Goal: Information Seeking & Learning: Learn about a topic

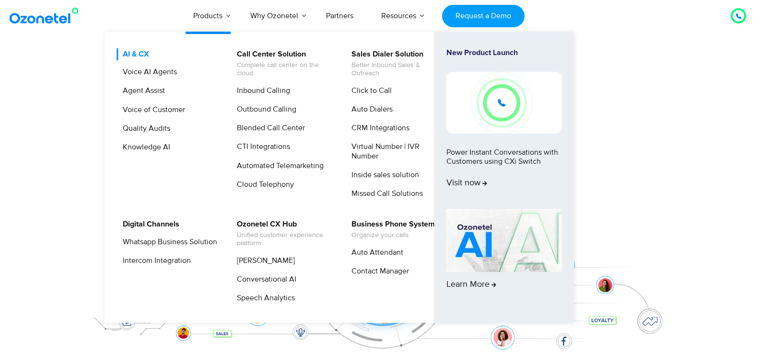
click at [136, 59] on link "AI & CX" at bounding box center [133, 54] width 34 height 12
click at [144, 51] on link "AI & CX" at bounding box center [133, 54] width 34 height 12
click at [141, 72] on link "Voice AI Agents" at bounding box center [147, 72] width 62 height 12
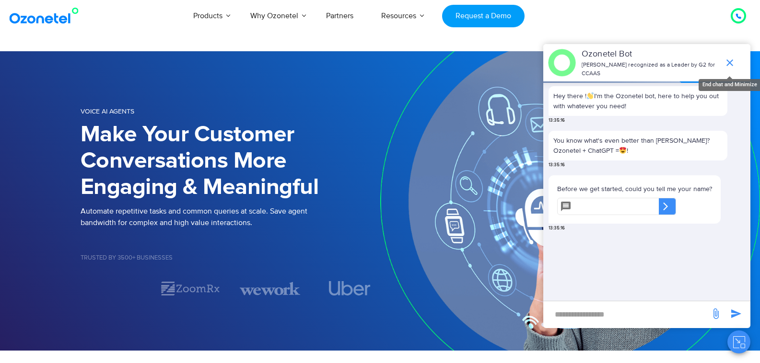
click at [733, 58] on icon "end chat or minimize" at bounding box center [730, 63] width 12 height 12
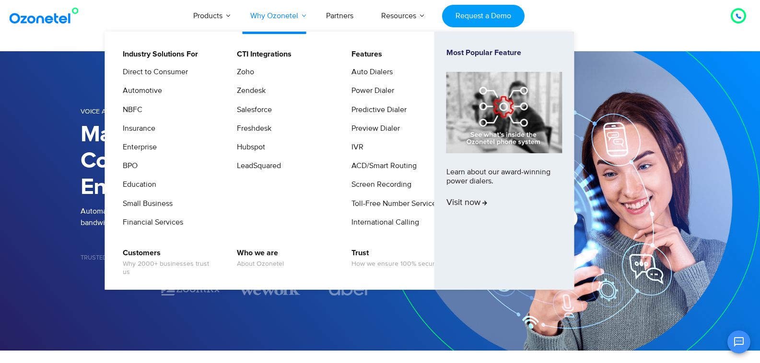
click at [284, 22] on link "Why Ozonetel" at bounding box center [274, 16] width 76 height 32
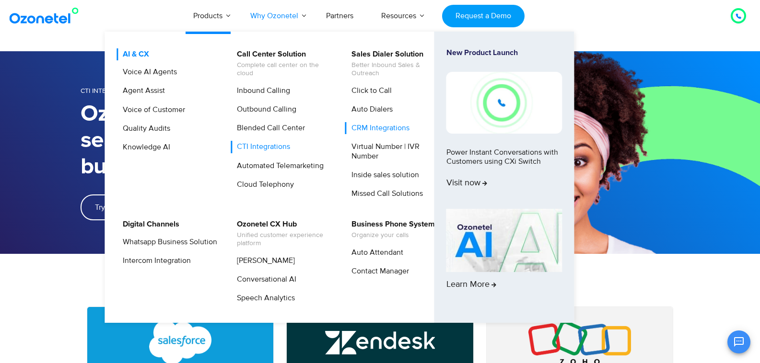
click at [136, 52] on link "AI & CX" at bounding box center [133, 54] width 34 height 12
click at [136, 57] on link "AI & CX" at bounding box center [133, 54] width 34 height 12
click at [134, 52] on link "AI & CX" at bounding box center [133, 54] width 34 height 12
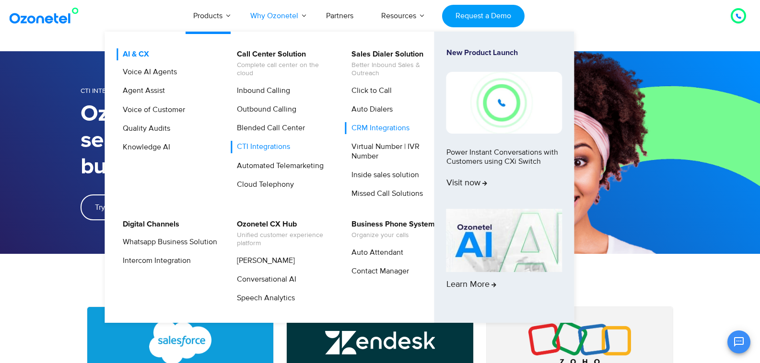
click at [134, 52] on link "AI & CX" at bounding box center [133, 54] width 34 height 12
click at [145, 73] on link "Voice AI Agents" at bounding box center [147, 72] width 62 height 12
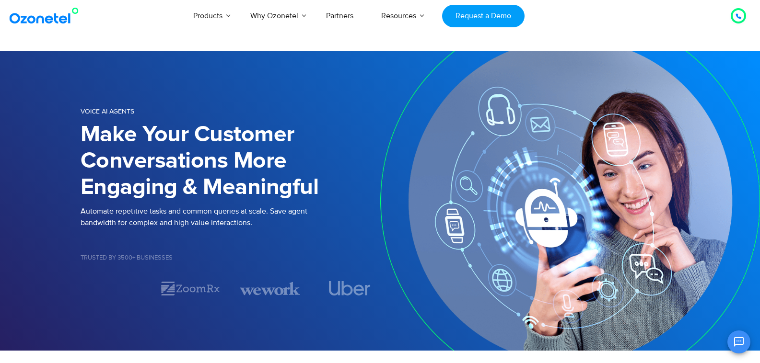
scroll to position [94, 0]
